Goal: Task Accomplishment & Management: Manage account settings

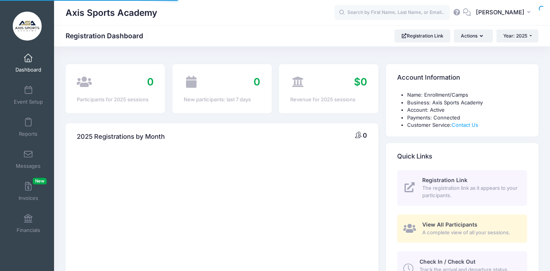
select select
click at [28, 93] on span at bounding box center [28, 90] width 0 height 8
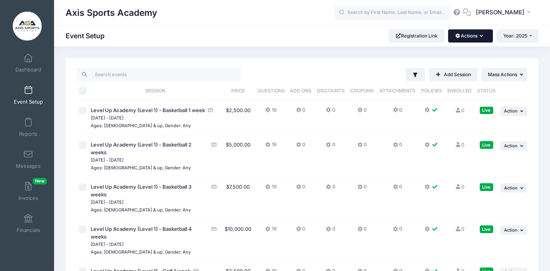
click at [482, 39] on button "Actions" at bounding box center [470, 35] width 44 height 13
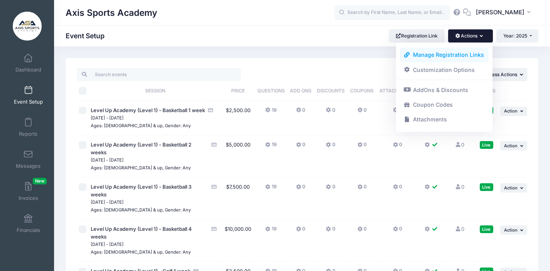
click at [471, 56] on link "Manage Registration Links" at bounding box center [444, 54] width 89 height 15
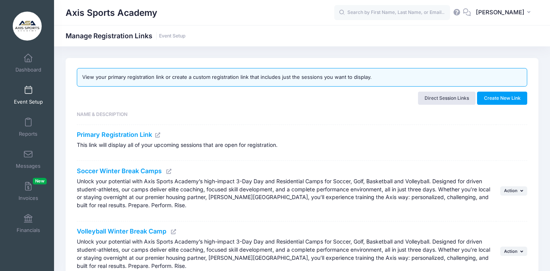
click at [170, 170] on icon at bounding box center [169, 171] width 6 height 5
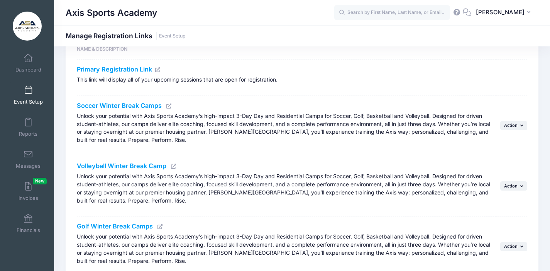
scroll to position [185, 0]
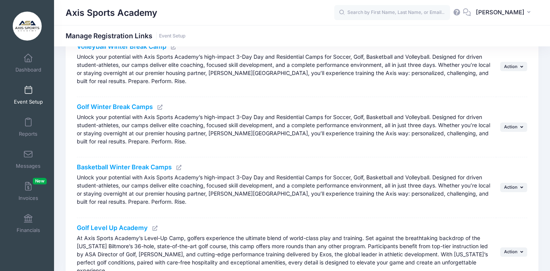
click at [178, 166] on icon at bounding box center [179, 167] width 6 height 5
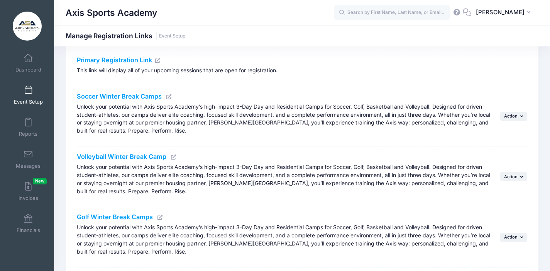
scroll to position [76, 0]
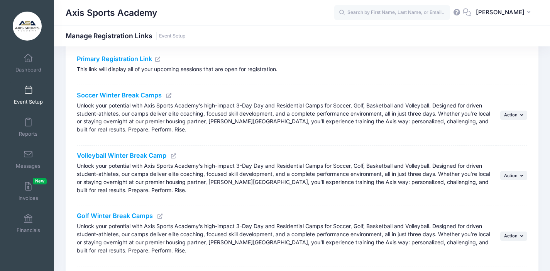
click at [176, 154] on icon at bounding box center [174, 155] width 6 height 5
click at [172, 154] on icon at bounding box center [174, 155] width 6 height 5
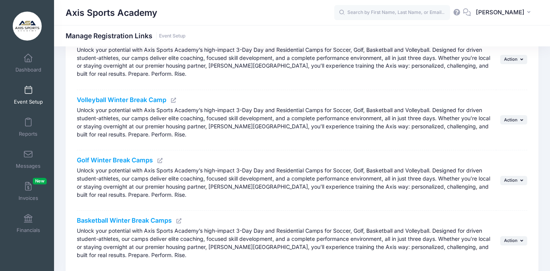
scroll to position [132, 0]
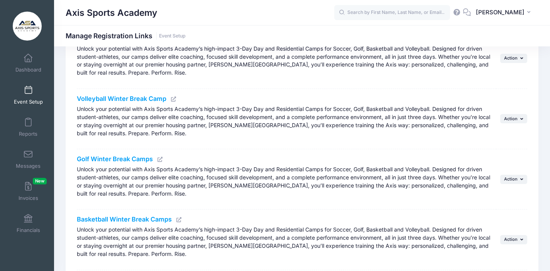
click at [159, 160] on icon at bounding box center [160, 159] width 6 height 5
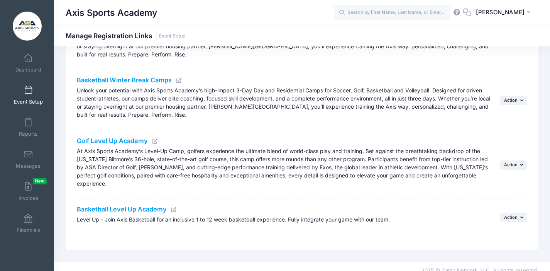
scroll to position [272, 0]
click at [174, 207] on icon at bounding box center [174, 209] width 6 height 5
click at [153, 141] on icon at bounding box center [155, 140] width 6 height 5
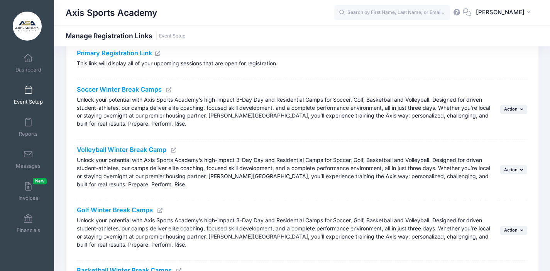
scroll to position [9, 0]
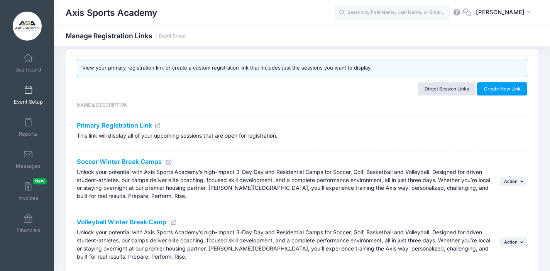
click at [169, 162] on icon at bounding box center [169, 161] width 6 height 5
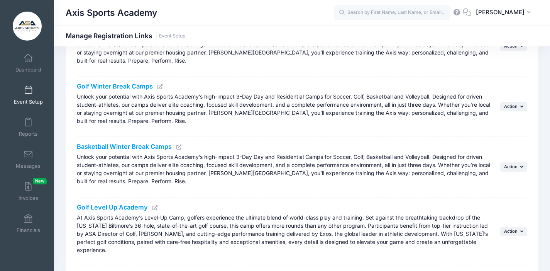
scroll to position [208, 0]
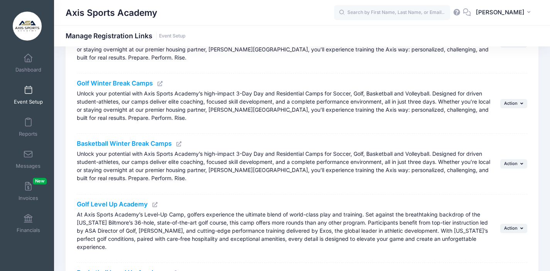
click at [180, 144] on icon at bounding box center [179, 143] width 6 height 5
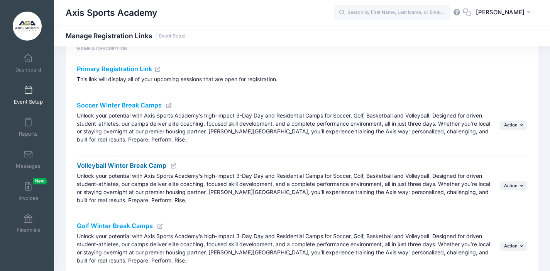
scroll to position [65, 0]
click at [160, 227] on icon at bounding box center [160, 226] width 6 height 5
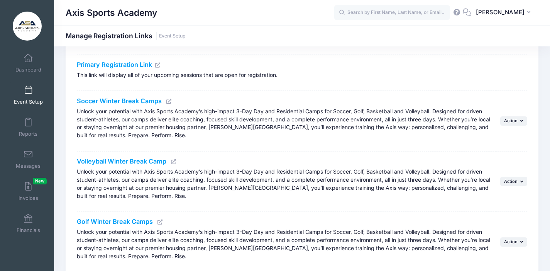
scroll to position [75, 0]
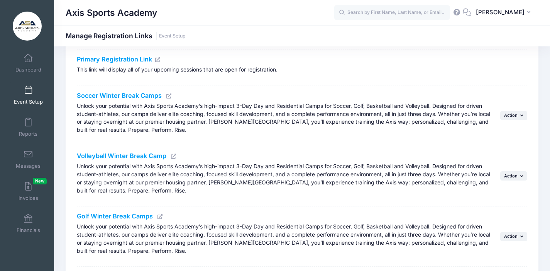
click at [173, 157] on icon at bounding box center [174, 156] width 6 height 5
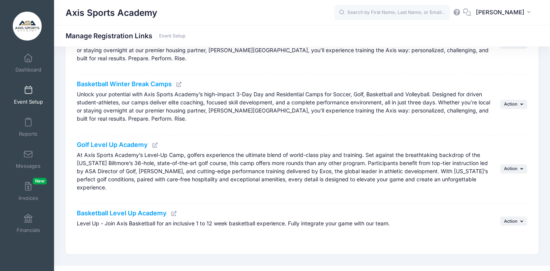
scroll to position [272, 0]
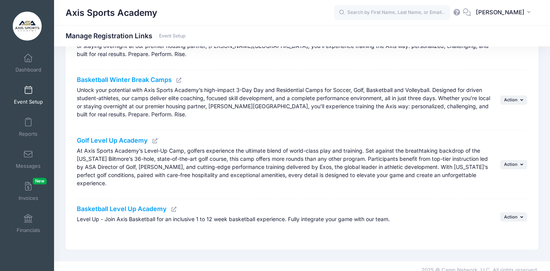
click at [171, 207] on icon at bounding box center [174, 209] width 6 height 5
click at [156, 140] on icon at bounding box center [155, 140] width 6 height 5
